Goal: Transaction & Acquisition: Register for event/course

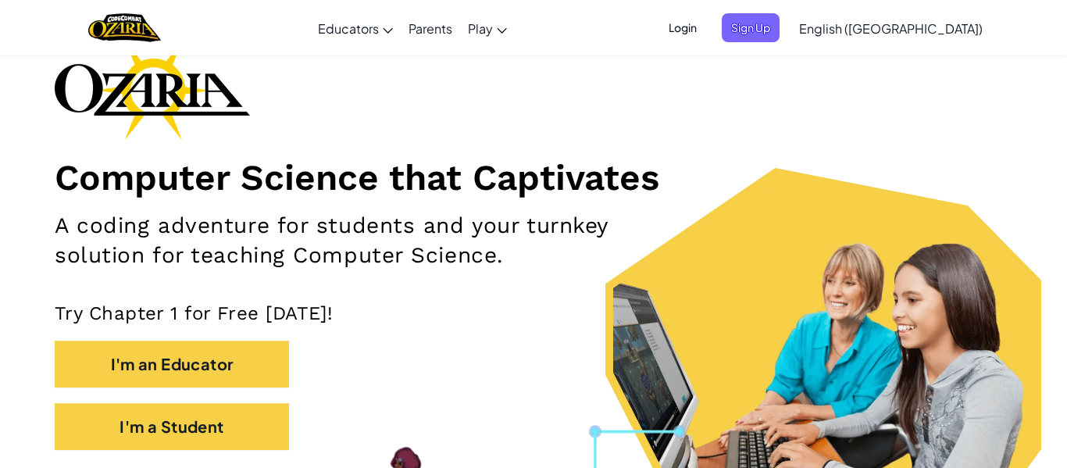
scroll to position [110, 0]
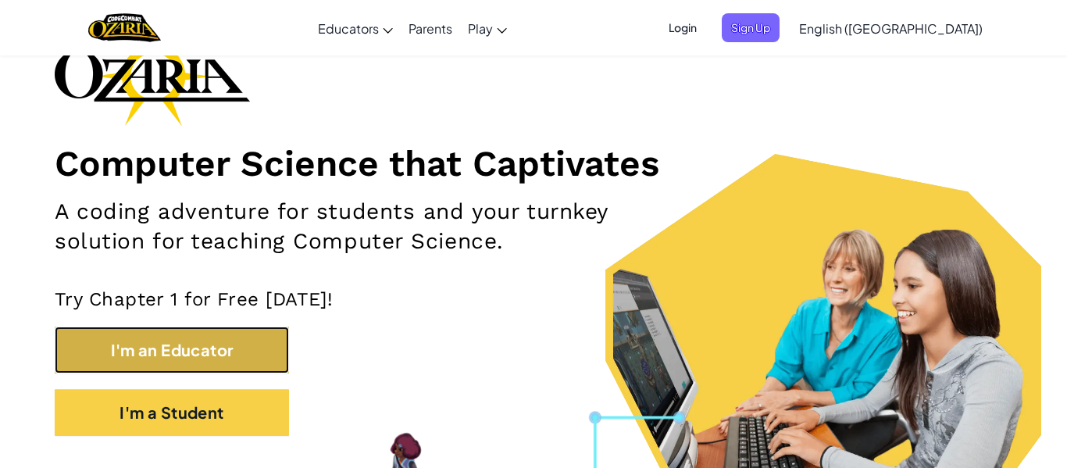
click at [108, 351] on button "I'm an Educator" at bounding box center [172, 350] width 234 height 47
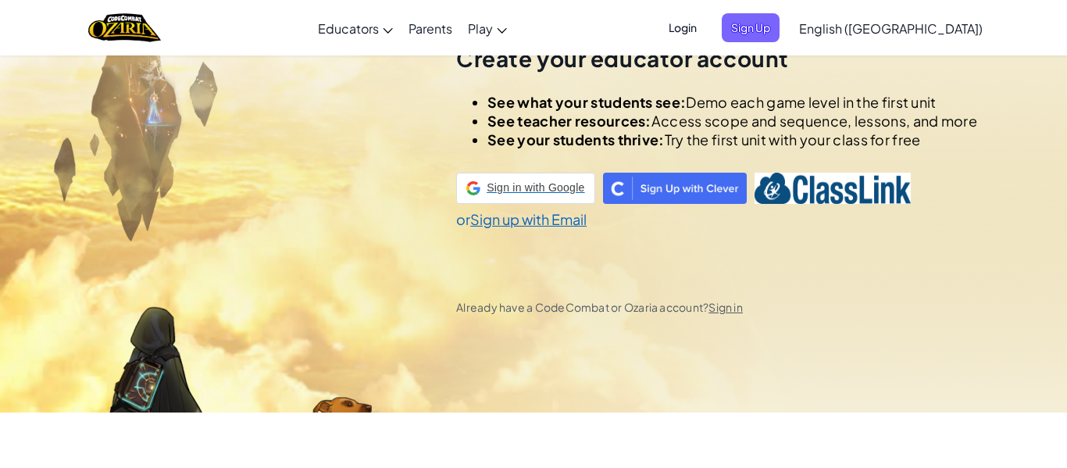
scroll to position [55, 0]
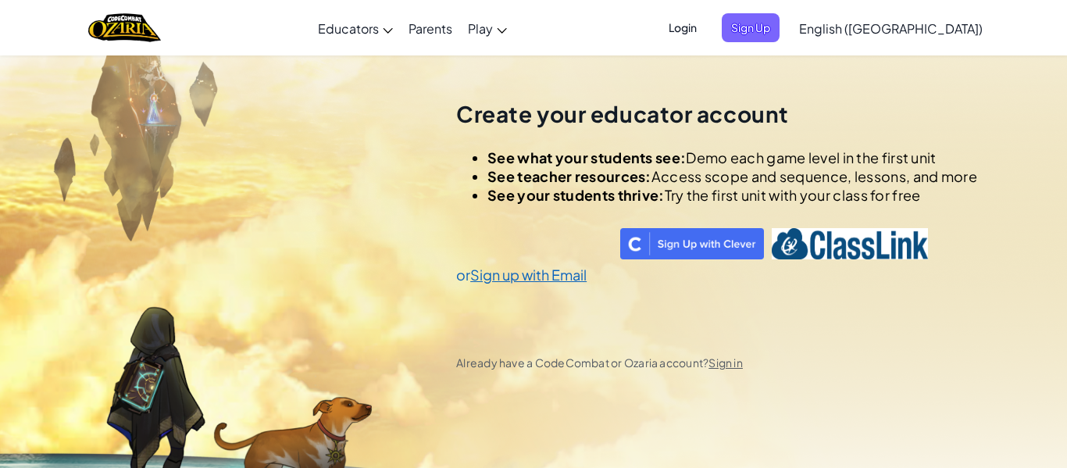
click at [706, 30] on span "Login" at bounding box center [682, 27] width 47 height 29
